Goal: Find specific page/section: Find specific page/section

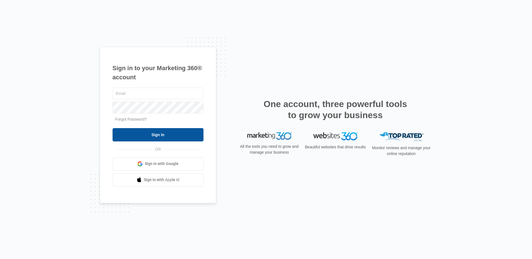
type input "[PERSON_NAME][EMAIL_ADDRESS][DOMAIN_NAME]"
click at [148, 133] on input "Sign In" at bounding box center [157, 134] width 91 height 13
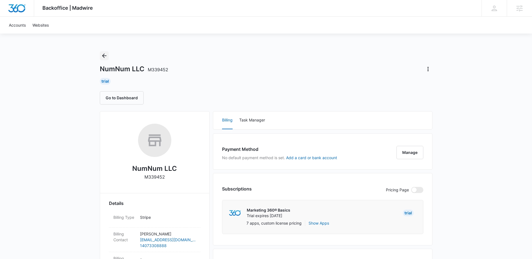
click at [104, 51] on button "Back" at bounding box center [104, 55] width 9 height 9
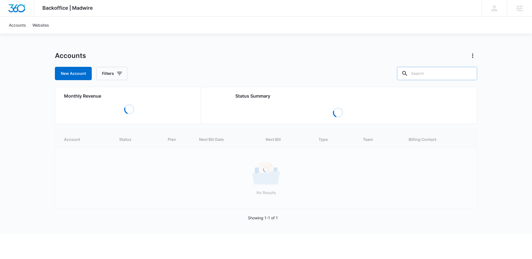
click at [436, 74] on input "text" at bounding box center [437, 73] width 80 height 13
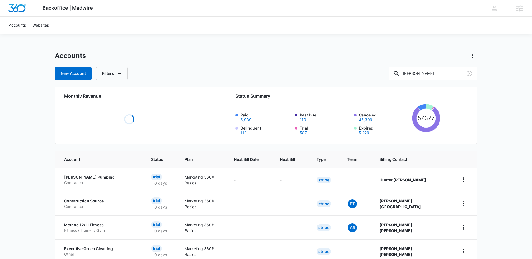
type input "[PERSON_NAME]"
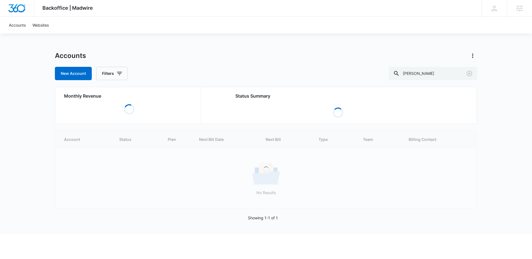
click at [245, 50] on div "Backoffice | Madwire Apps Settings IF [PERSON_NAME] [PERSON_NAME][EMAIL_ADDRESS…" at bounding box center [266, 117] width 532 height 234
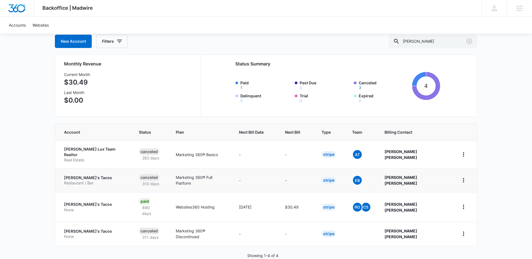
scroll to position [35, 0]
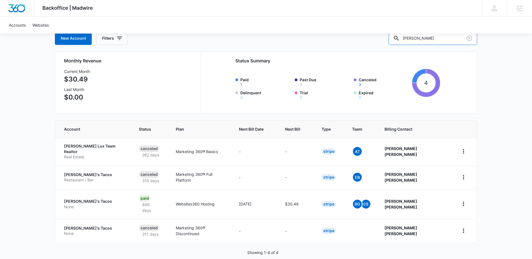
drag, startPoint x: 437, startPoint y: 39, endPoint x: 374, endPoint y: 39, distance: 62.3
click at [374, 39] on div "New Account Filters [PERSON_NAME]" at bounding box center [266, 38] width 422 height 13
type input "kiku"
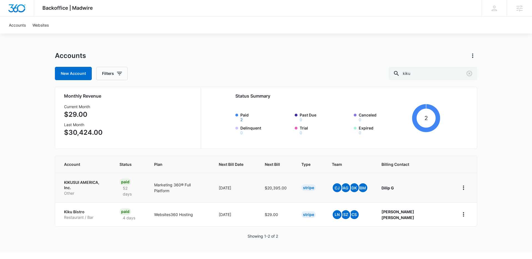
click at [104, 190] on p "Other" at bounding box center [85, 193] width 42 height 6
drag, startPoint x: 428, startPoint y: 76, endPoint x: 333, endPoint y: 73, distance: 95.1
click at [333, 73] on div "New Account Filters kiku" at bounding box center [266, 73] width 422 height 13
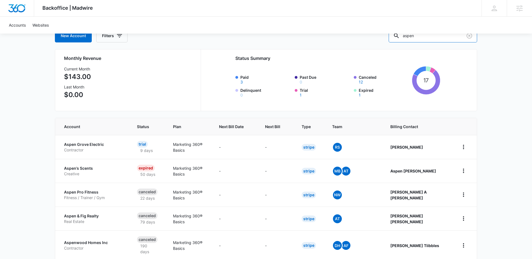
scroll to position [20, 0]
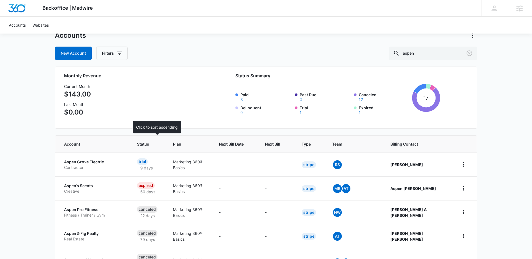
click at [152, 146] on span "Status" at bounding box center [144, 144] width 15 height 6
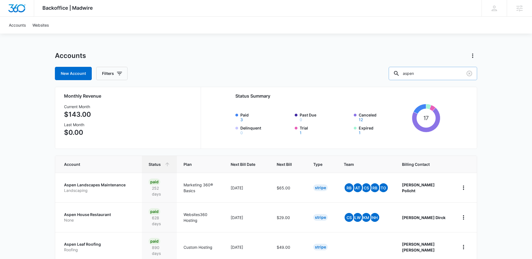
click at [430, 69] on input "aspen" at bounding box center [432, 73] width 88 height 13
drag, startPoint x: 439, startPoint y: 72, endPoint x: 319, endPoint y: 68, distance: 119.8
click at [319, 69] on div "New Account Filters aspen" at bounding box center [266, 73] width 422 height 13
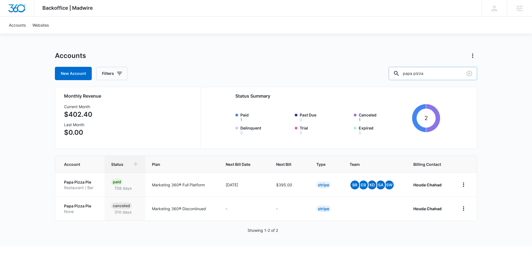
click at [446, 74] on input "papa pizza" at bounding box center [432, 73] width 88 height 13
drag, startPoint x: 435, startPoint y: 74, endPoint x: 362, endPoint y: 68, distance: 73.4
click at [362, 68] on div "New Account Filters papa pizza" at bounding box center [266, 73] width 422 height 13
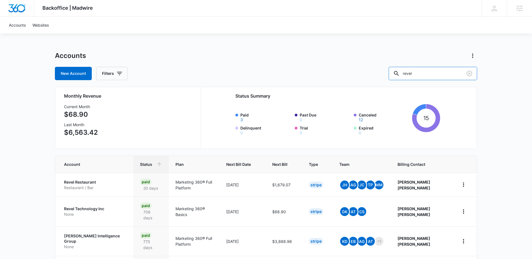
drag, startPoint x: 444, startPoint y: 72, endPoint x: 360, endPoint y: 72, distance: 84.2
click at [361, 72] on div "New Account Filters revel" at bounding box center [266, 73] width 422 height 13
type input "crafted"
